Goal: Find specific page/section: Find specific page/section

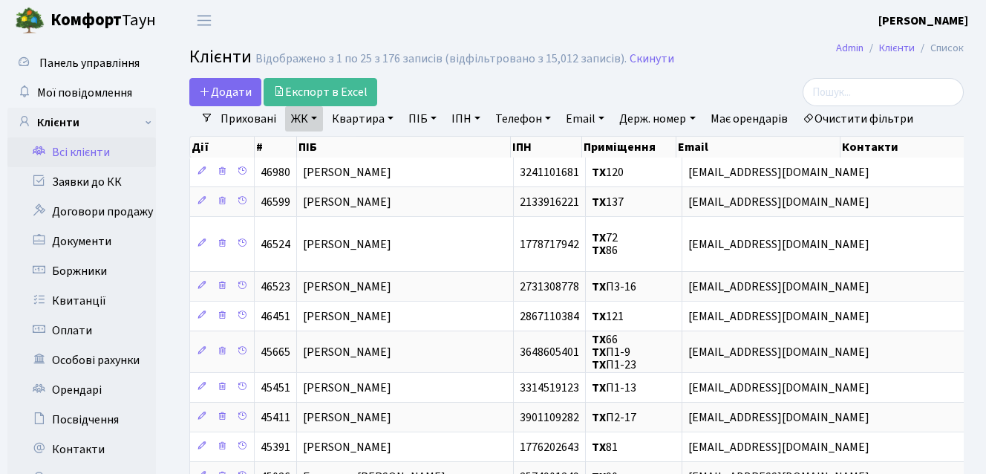
select select "25"
click at [906, 102] on input "search" at bounding box center [882, 92] width 161 height 28
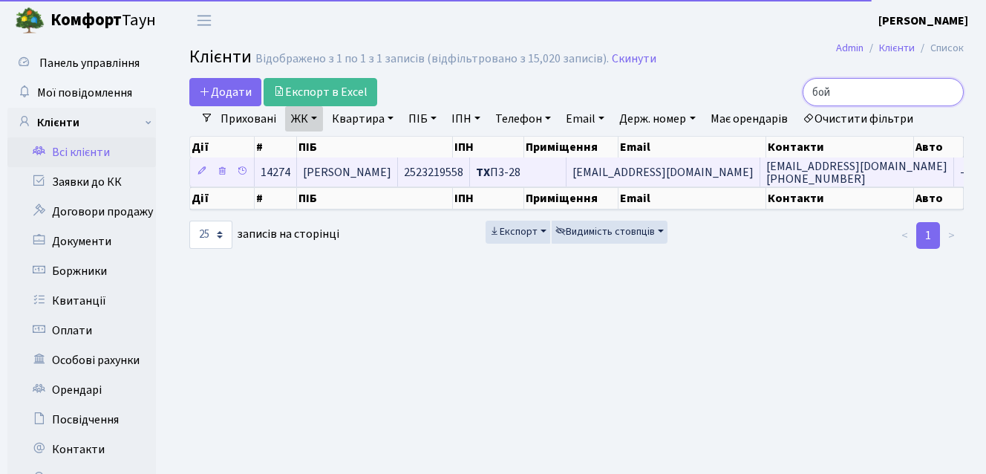
type input "бой"
click at [359, 165] on span "[PERSON_NAME]" at bounding box center [347, 172] width 88 height 16
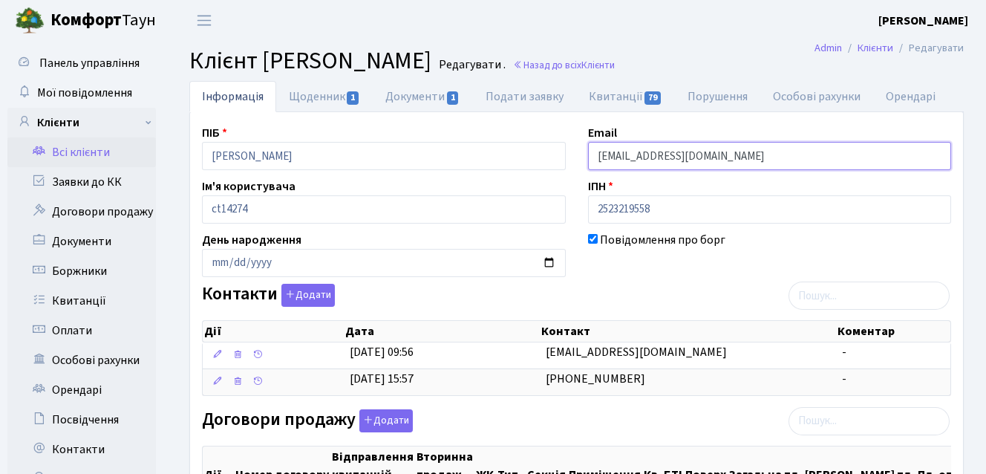
drag, startPoint x: 593, startPoint y: 154, endPoint x: 733, endPoint y: 157, distance: 140.3
click at [733, 157] on input "[EMAIL_ADDRESS][DOMAIN_NAME]" at bounding box center [770, 156] width 364 height 28
